Goal: Answer question/provide support

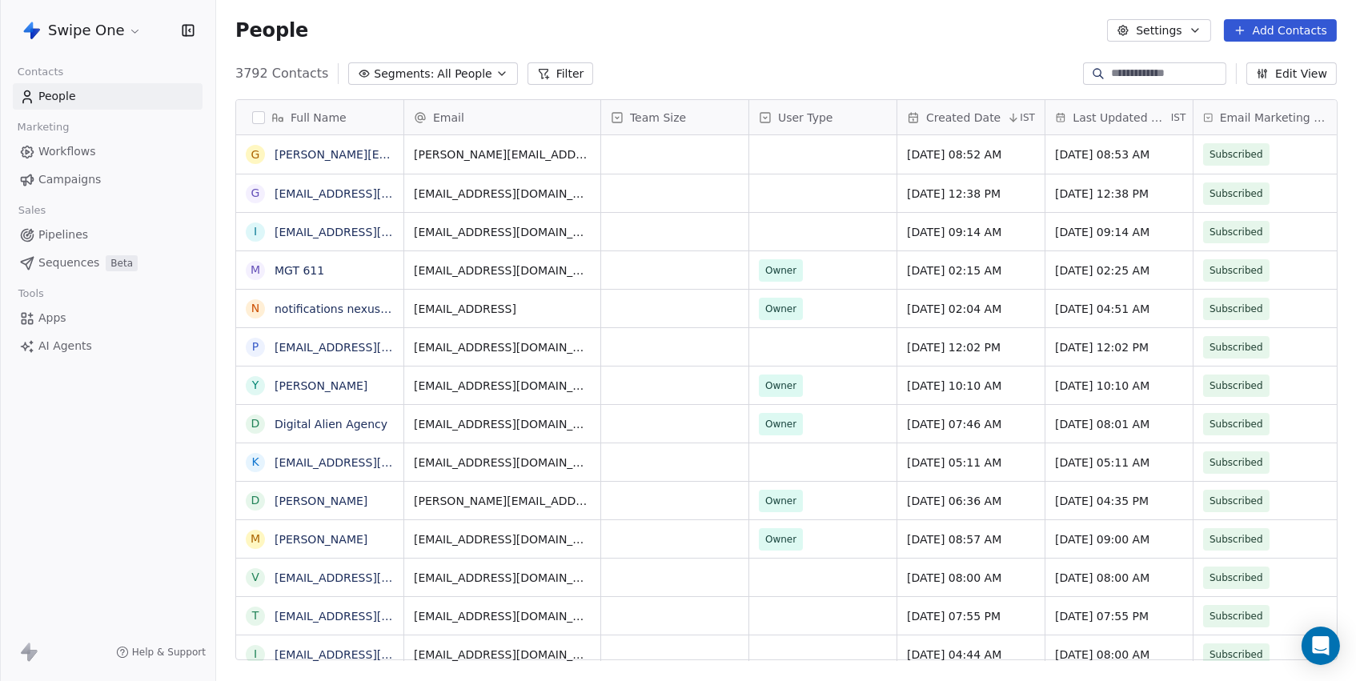
scroll to position [600, 1139]
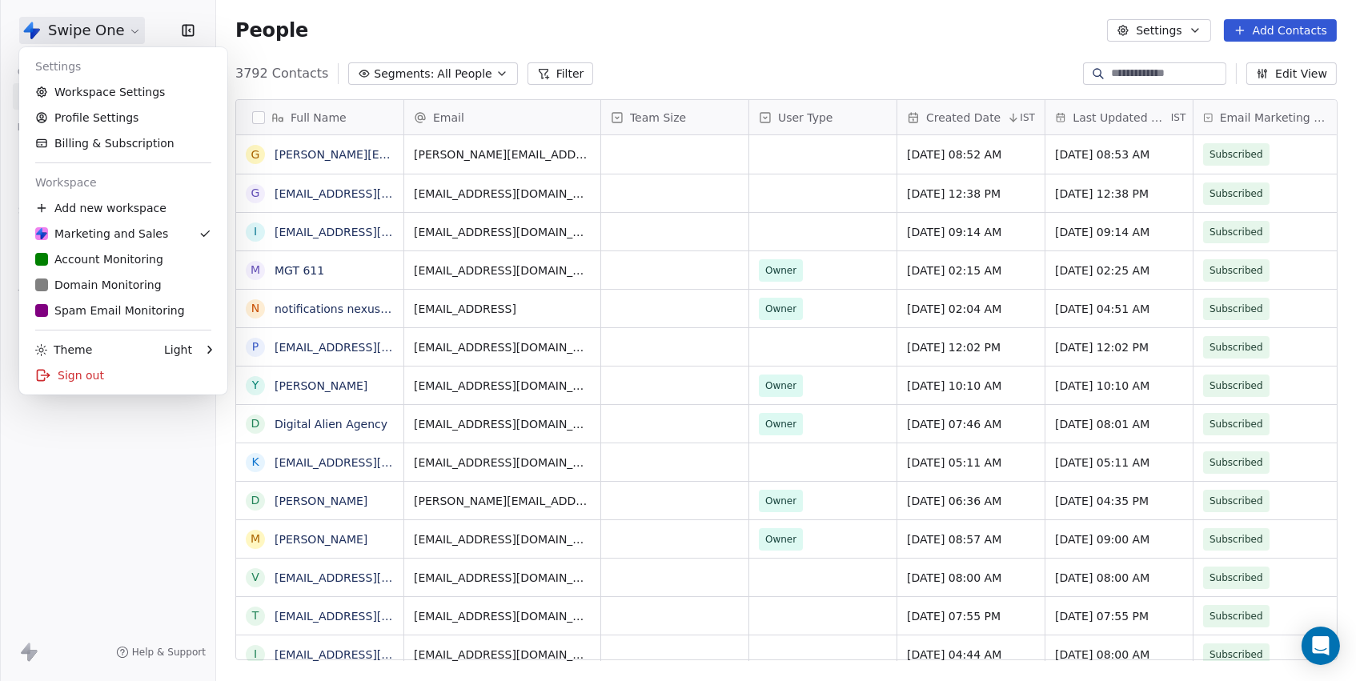
click at [103, 17] on html "Swipe One Contacts People Marketing Workflows Campaigns Sales Pipelines Sequenc…" at bounding box center [678, 340] width 1356 height 681
click at [100, 306] on div "S Spam Email Monitoring" at bounding box center [110, 311] width 150 height 16
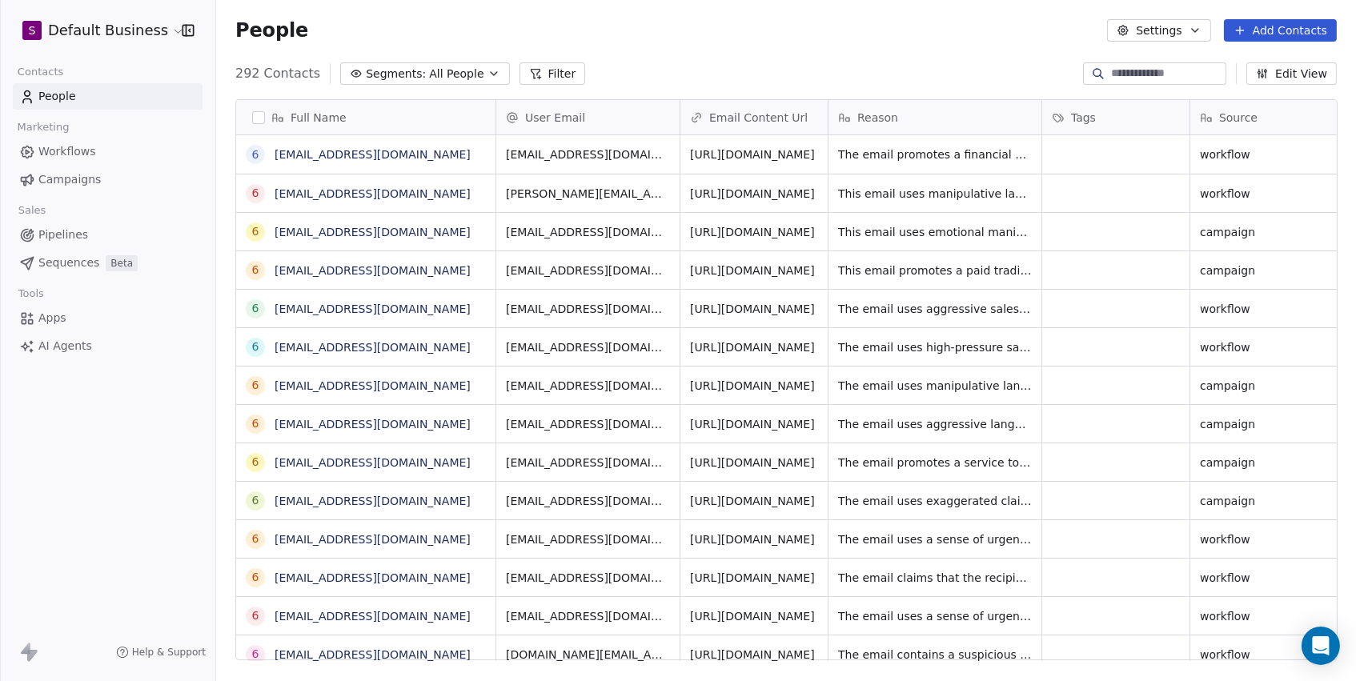
scroll to position [600, 1139]
click at [367, 151] on link "[EMAIL_ADDRESS][DOMAIN_NAME]" at bounding box center [373, 154] width 196 height 13
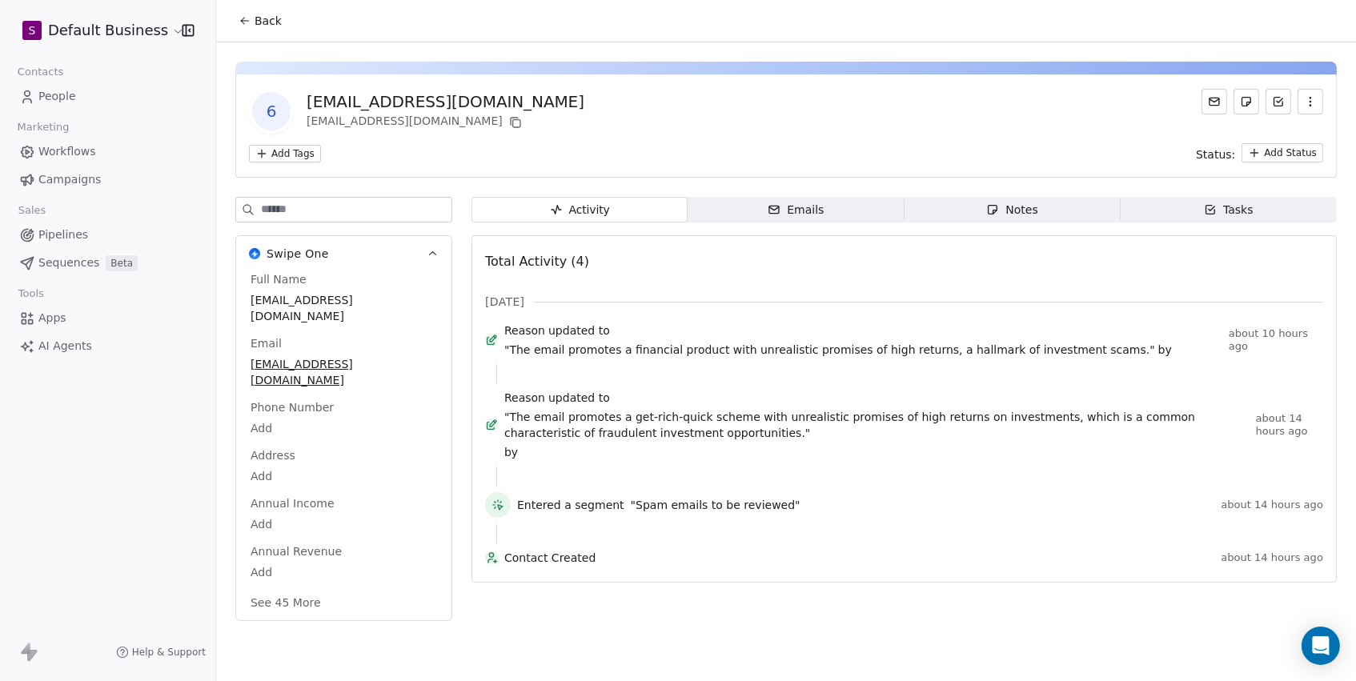
click at [363, 211] on input at bounding box center [356, 210] width 190 height 24
type input "**"
click at [335, 550] on span "In Review" at bounding box center [344, 541] width 186 height 18
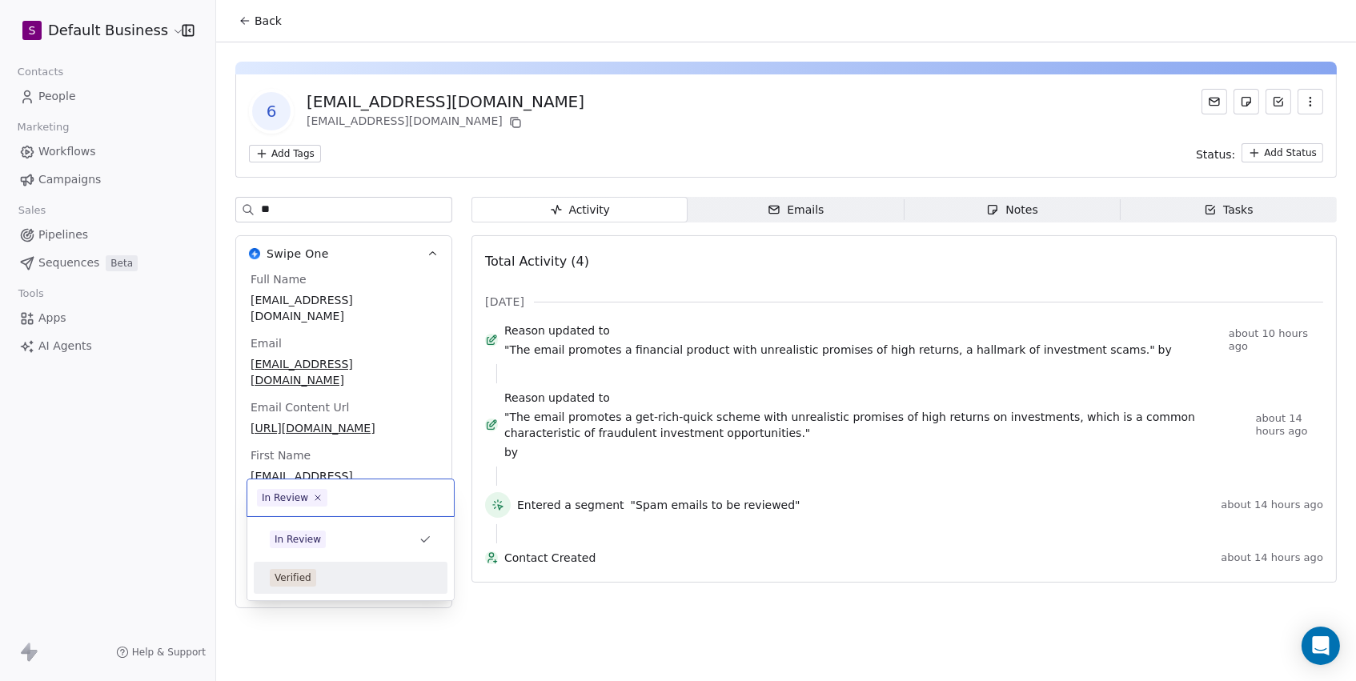
click at [323, 570] on div "Verified" at bounding box center [351, 578] width 162 height 18
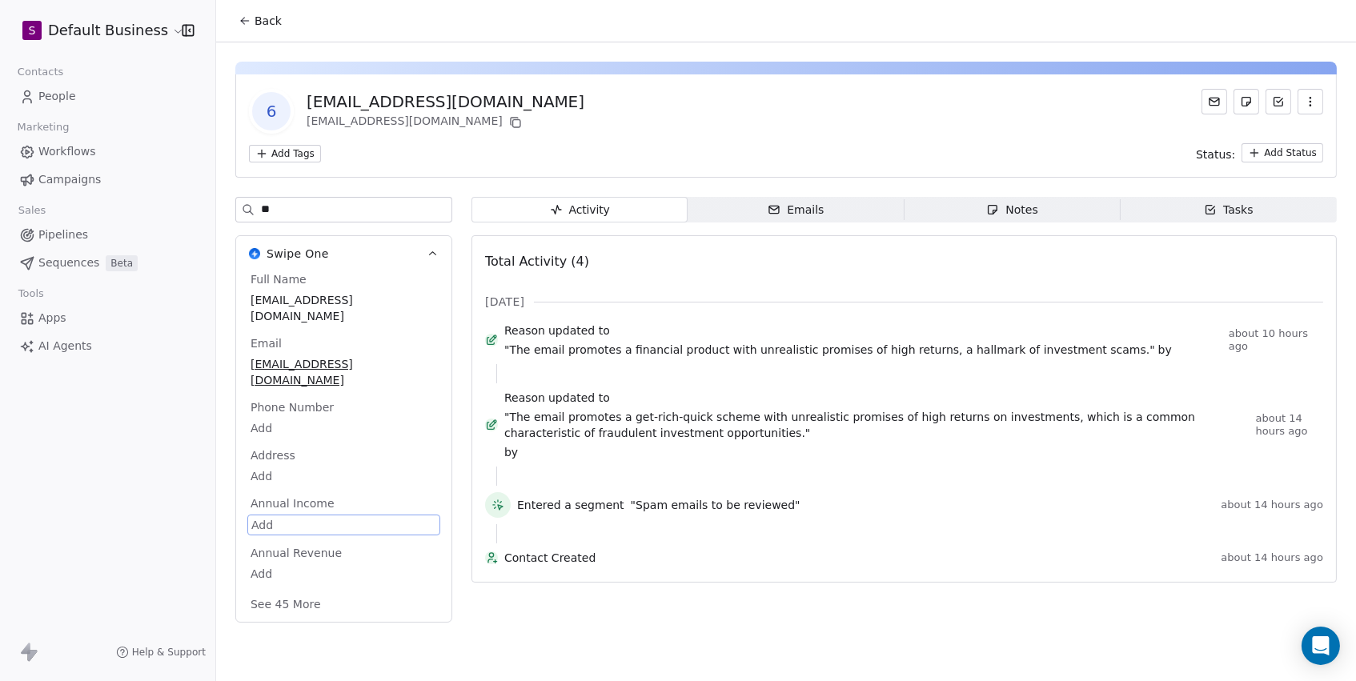
click at [529, 636] on div "Back 6 [EMAIL_ADDRESS][DOMAIN_NAME] [EMAIL_ADDRESS][DOMAIN_NAME] Add Tags Statu…" at bounding box center [786, 340] width 1140 height 681
click at [72, 97] on span "People" at bounding box center [57, 96] width 38 height 17
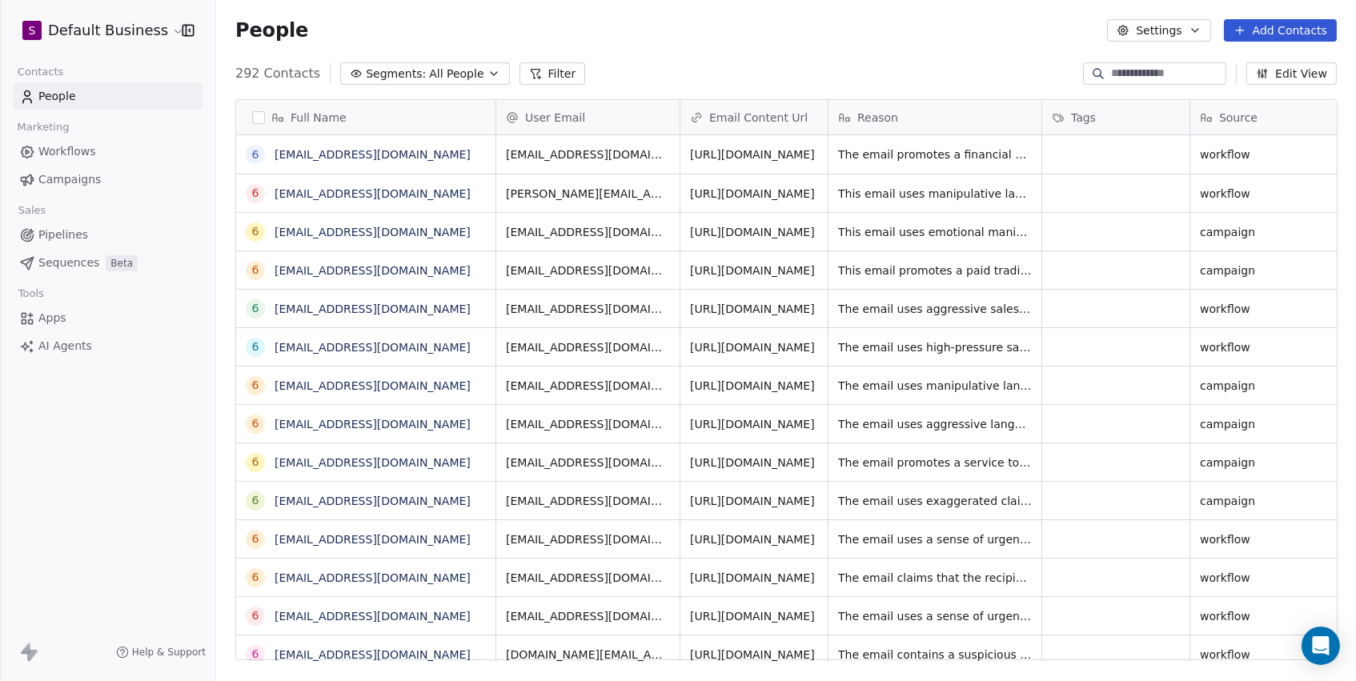
scroll to position [600, 1139]
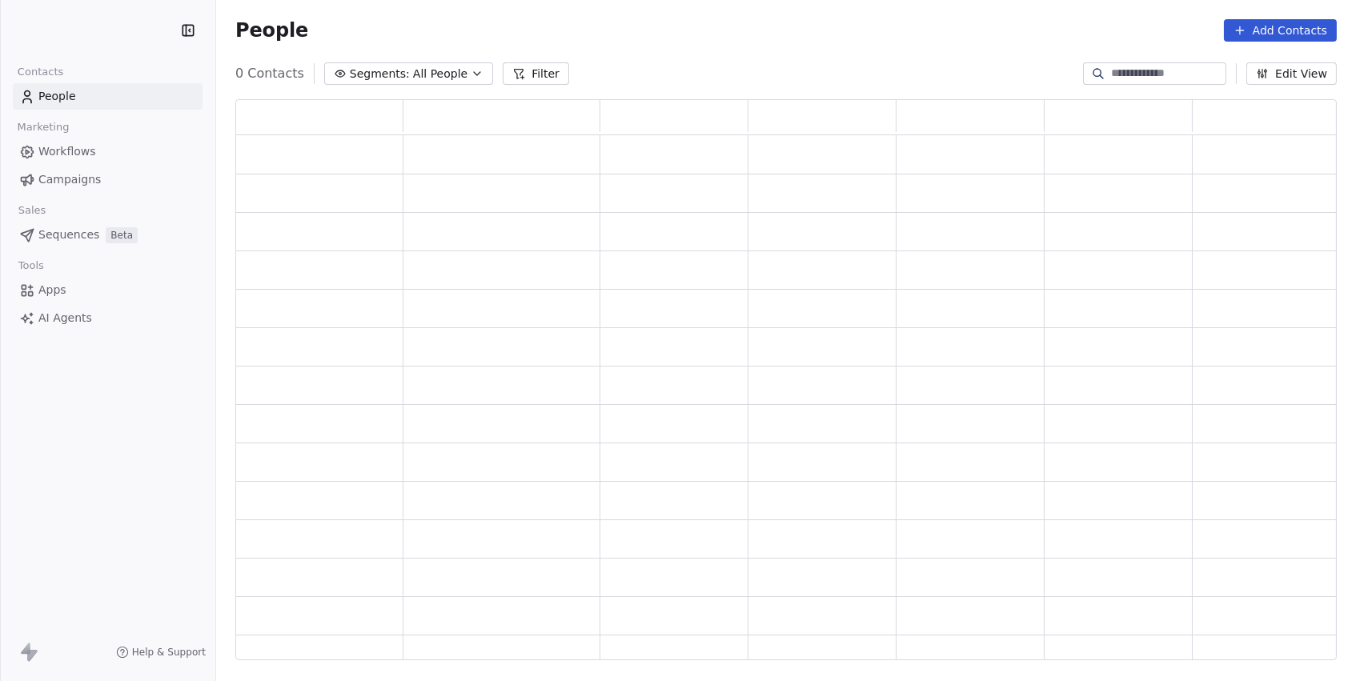
scroll to position [562, 1101]
